Goal: Information Seeking & Learning: Find contact information

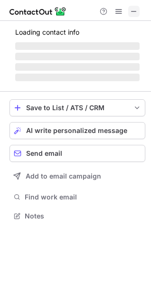
scroll to position [4, 4]
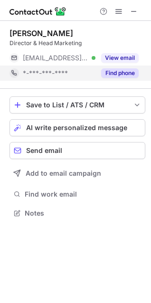
click at [119, 70] on button "Find phone" at bounding box center [119, 72] width 37 height 9
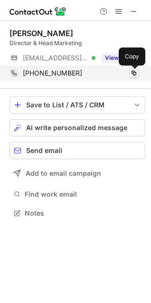
click at [134, 72] on span at bounding box center [134, 73] width 8 height 8
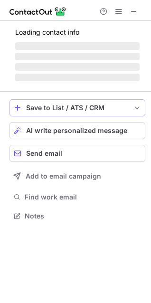
scroll to position [4, 4]
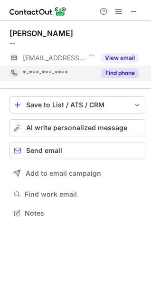
click at [110, 74] on button "Find phone" at bounding box center [119, 72] width 37 height 9
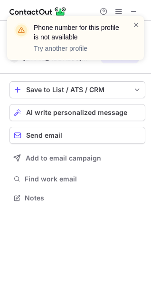
scroll to position [191, 151]
click at [130, 24] on div "Phone number for this profile is not available Try another profile" at bounding box center [71, 38] width 121 height 36
click at [136, 23] on span at bounding box center [136, 24] width 8 height 9
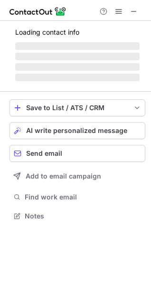
scroll to position [4, 4]
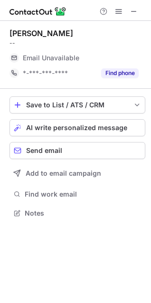
click at [129, 71] on button "Find phone" at bounding box center [119, 72] width 37 height 9
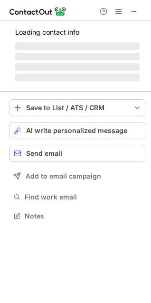
scroll to position [4, 4]
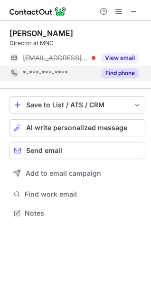
click at [112, 73] on button "Find phone" at bounding box center [119, 72] width 37 height 9
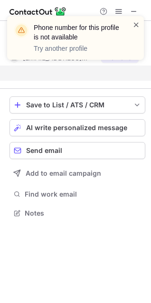
click at [134, 21] on span at bounding box center [136, 24] width 8 height 9
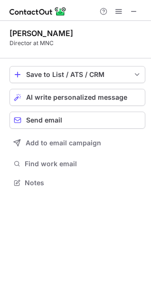
scroll to position [176, 151]
